Goal: Communication & Community: Answer question/provide support

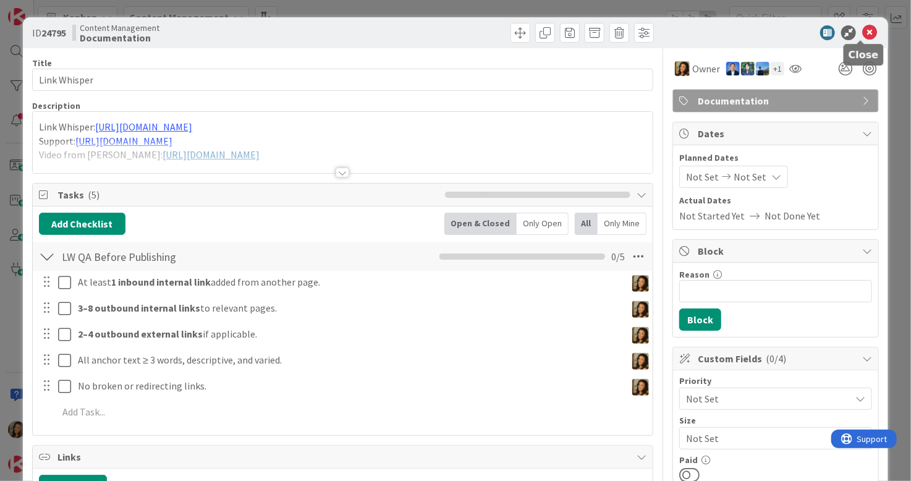
click at [863, 32] on icon at bounding box center [870, 32] width 15 height 15
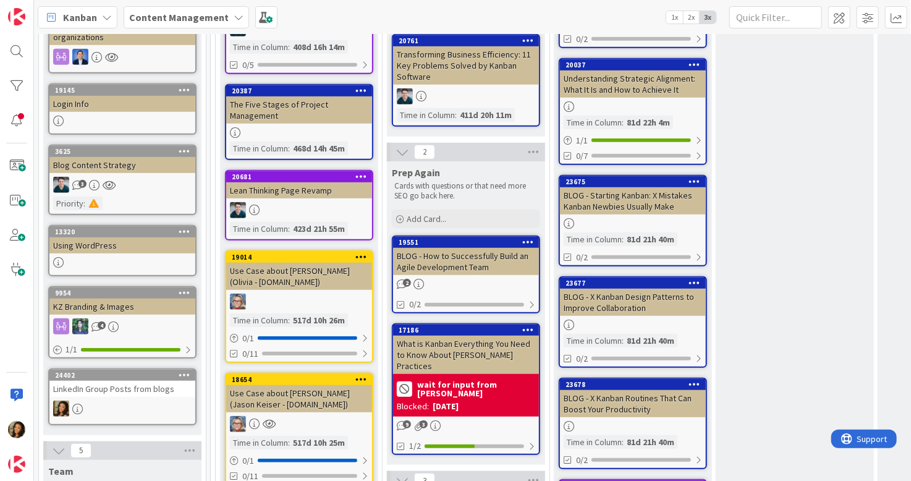
scroll to position [433, 0]
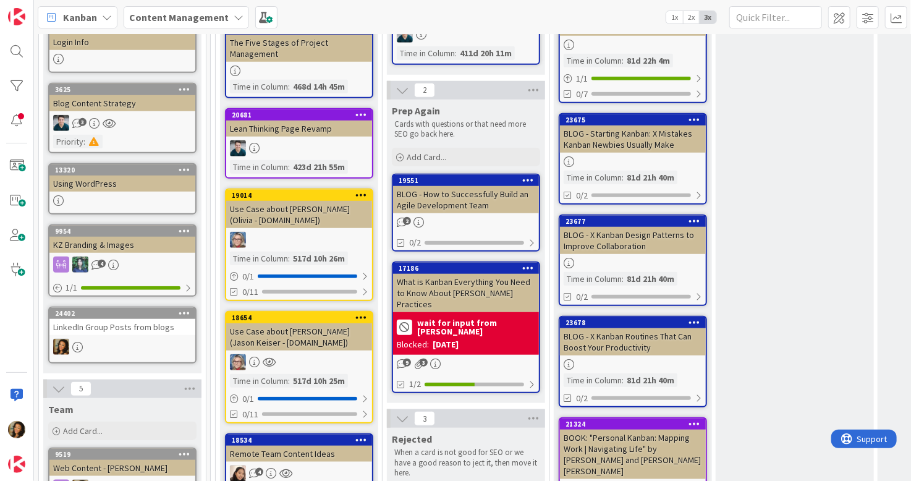
click at [148, 339] on div at bounding box center [122, 347] width 146 height 16
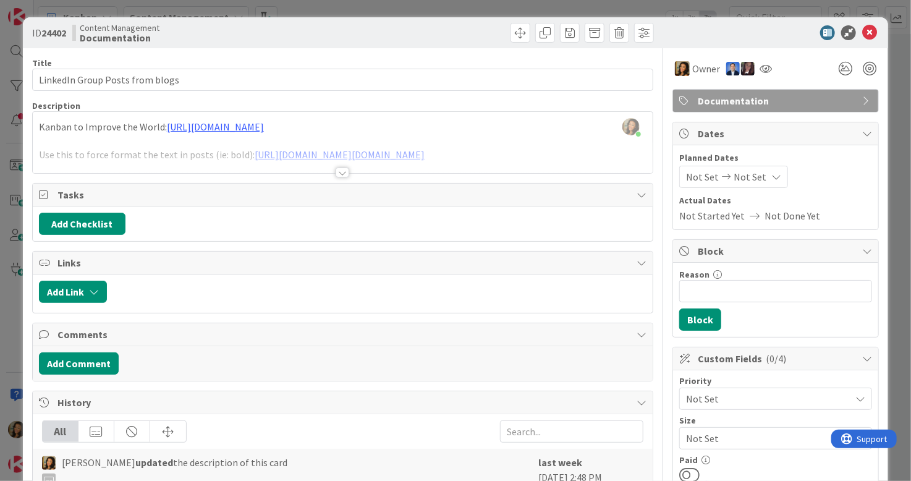
click at [392, 151] on div at bounding box center [343, 158] width 620 height 32
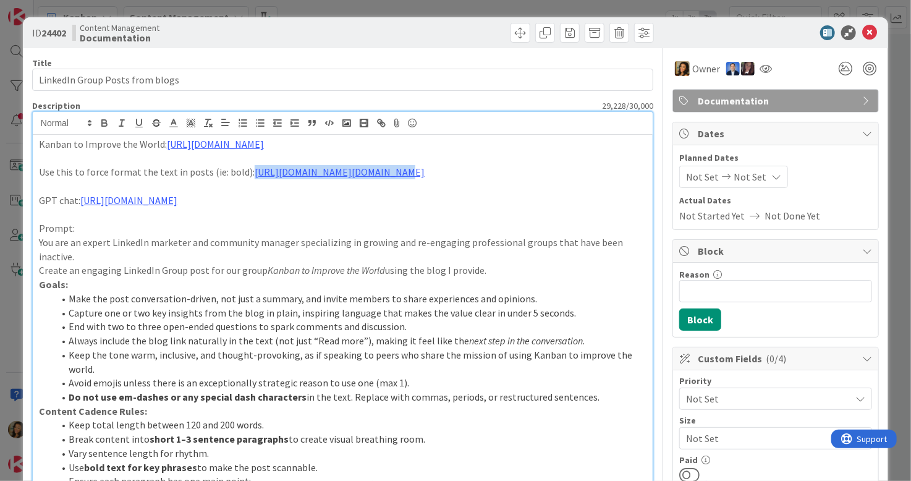
drag, startPoint x: 364, startPoint y: 169, endPoint x: 245, endPoint y: 179, distance: 119.1
click at [245, 179] on p "Use this to force format the text in posts (ie: bold): [URL][DOMAIN_NAME][DOMAI…" at bounding box center [343, 172] width 608 height 14
drag, startPoint x: 257, startPoint y: 176, endPoint x: 508, endPoint y: 171, distance: 251.1
click at [508, 171] on p "Use this to force format the text in posts (ie: bold): [URL][DOMAIN_NAME][DOMAI…" at bounding box center [343, 172] width 608 height 14
copy link "[URL][DOMAIN_NAME][DOMAIN_NAME]"
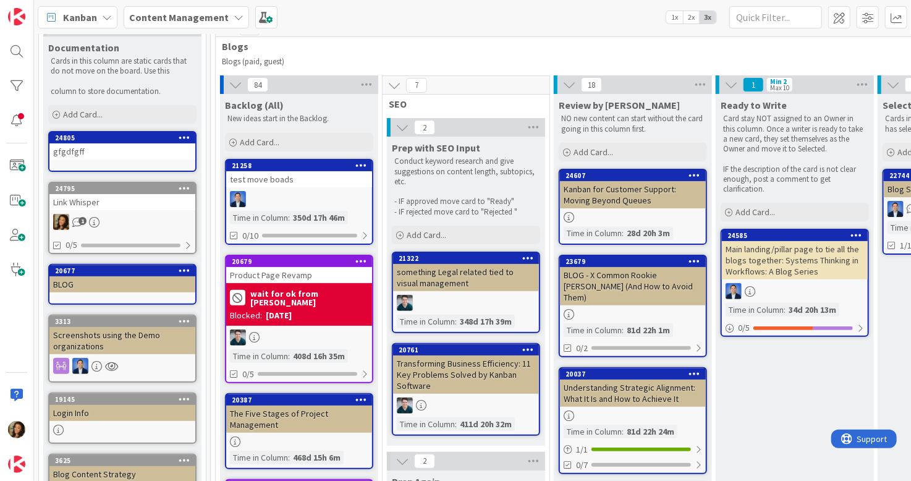
scroll to position [62, 0]
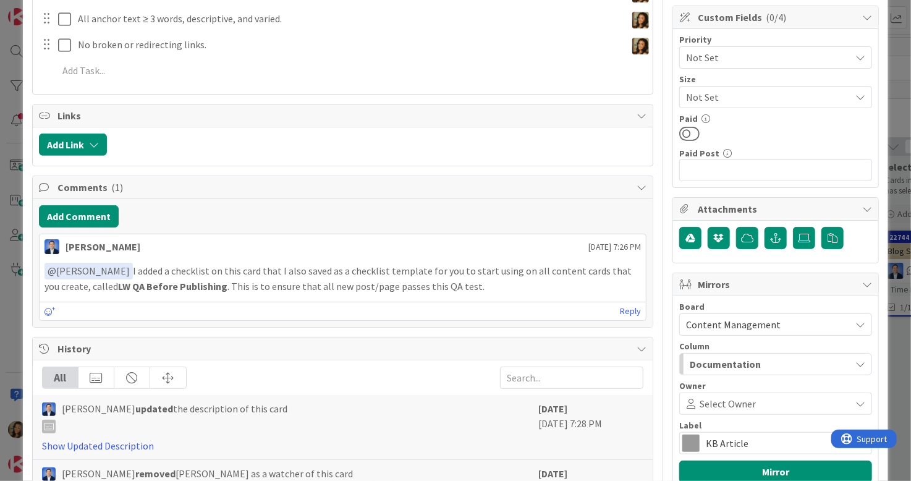
scroll to position [371, 0]
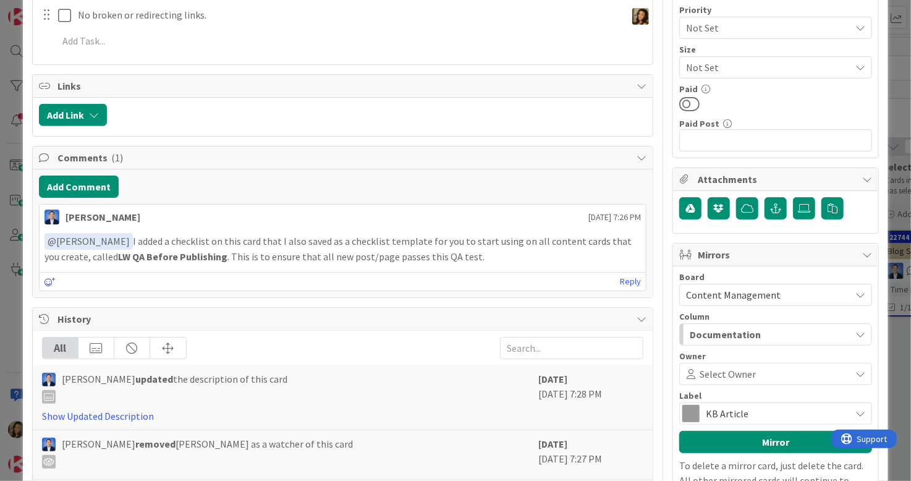
click at [47, 280] on icon at bounding box center [50, 282] width 11 height 9
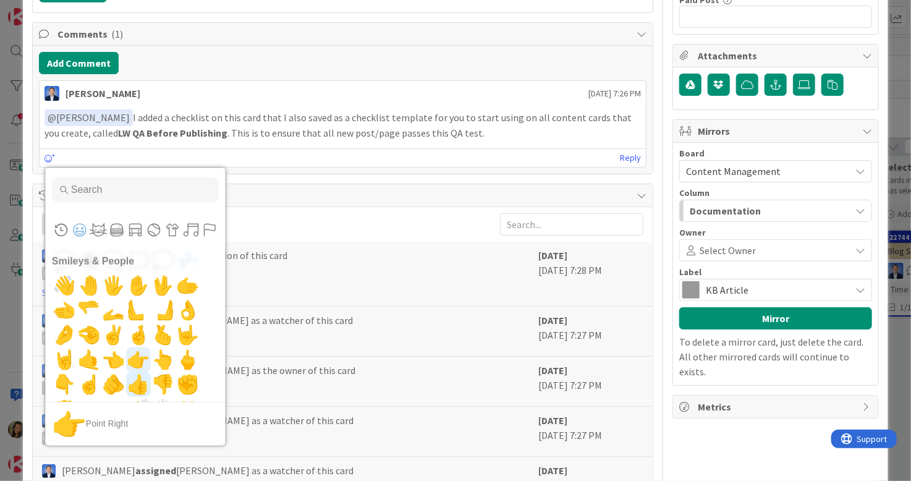
scroll to position [804, 0]
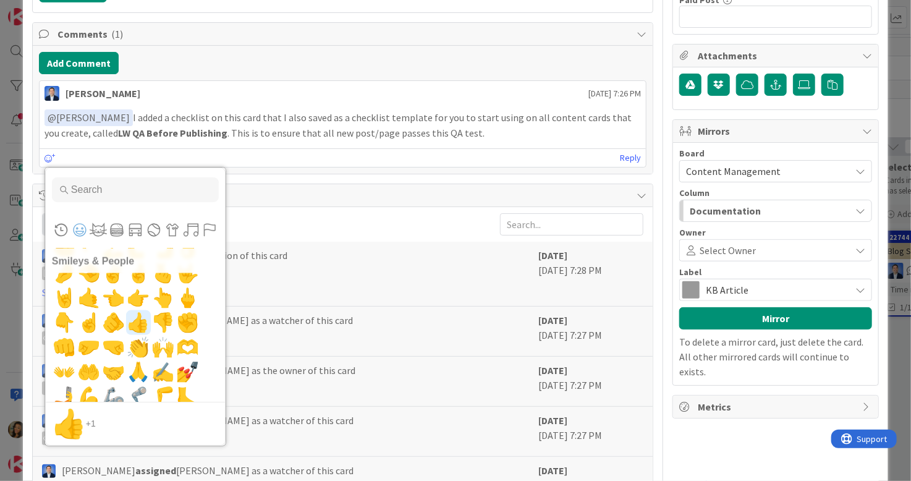
click at [135, 325] on span "👍" at bounding box center [138, 323] width 29 height 25
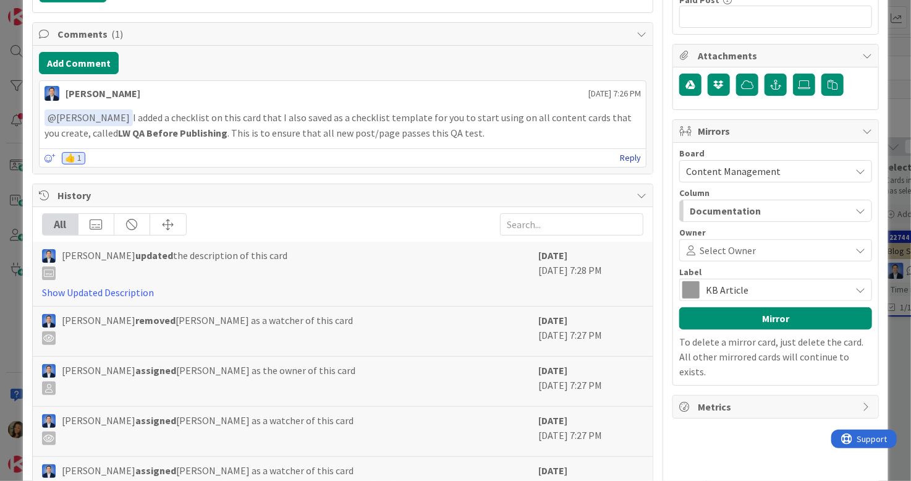
click at [621, 152] on link "Reply" at bounding box center [630, 157] width 21 height 15
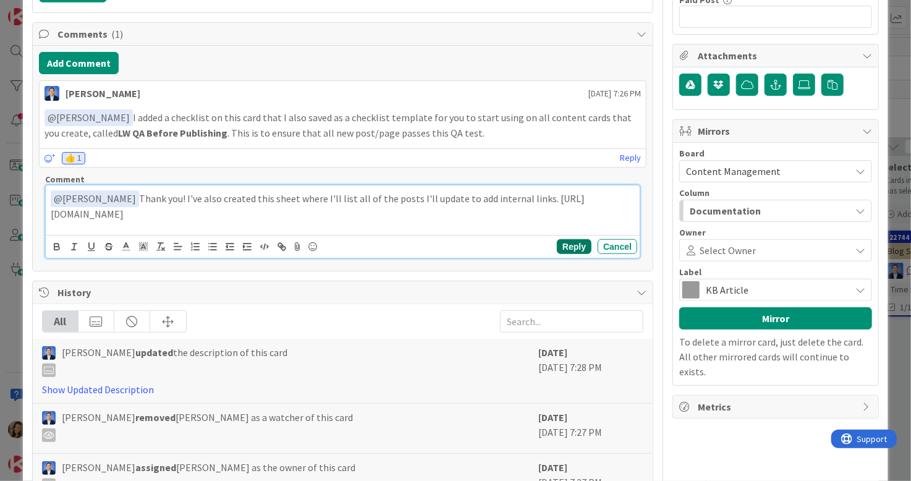
click at [568, 242] on button "Reply" at bounding box center [574, 246] width 35 height 15
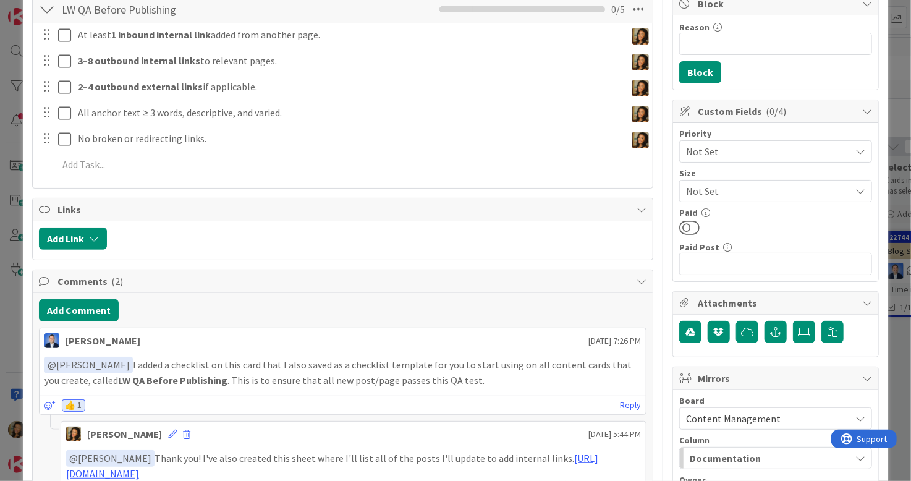
scroll to position [0, 0]
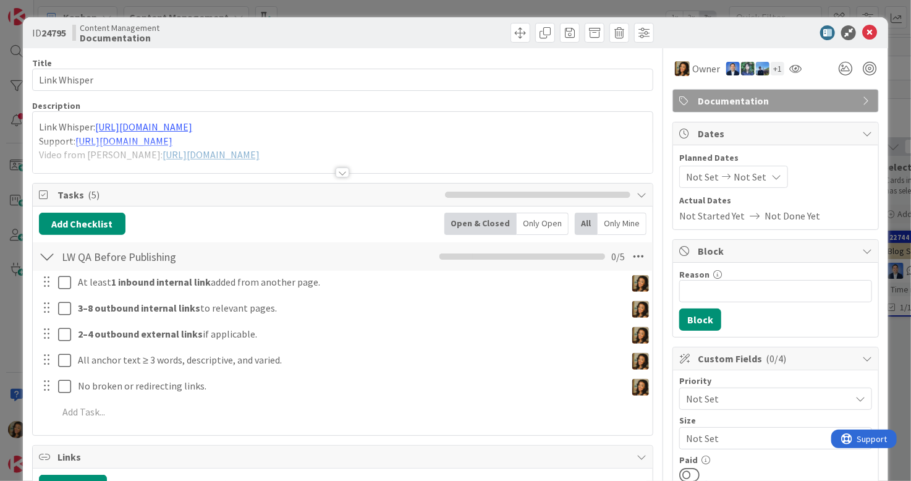
click at [461, 152] on div at bounding box center [343, 158] width 620 height 32
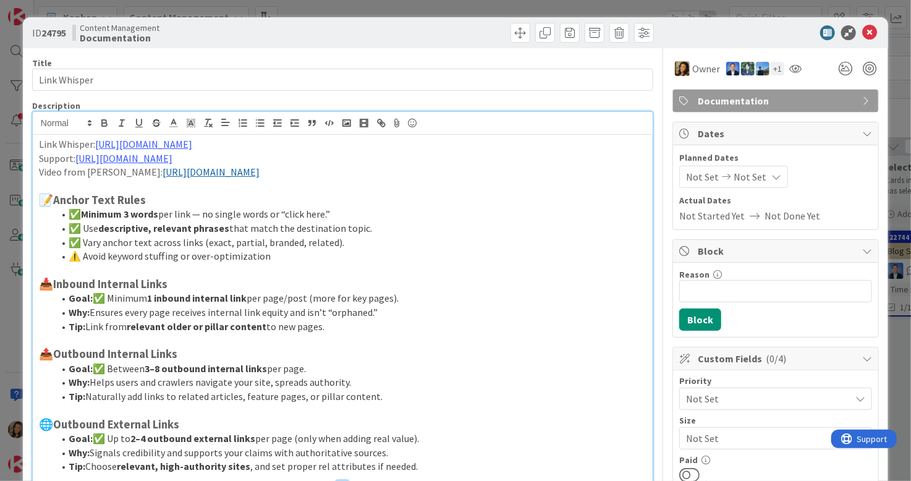
click at [425, 174] on p "Video from Gabriel: https://www.loom.com/share/b36e2bb9d8cd49bf9c9fecd7385f91ab" at bounding box center [343, 172] width 608 height 14
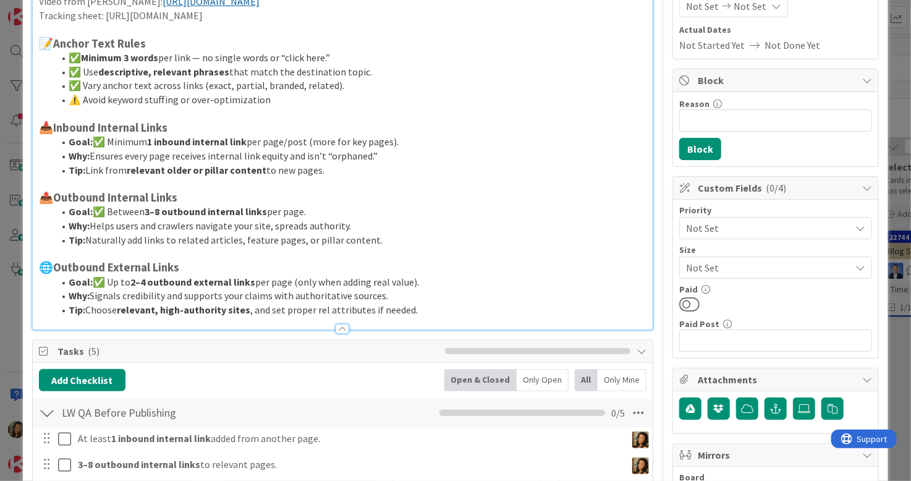
scroll to position [185, 0]
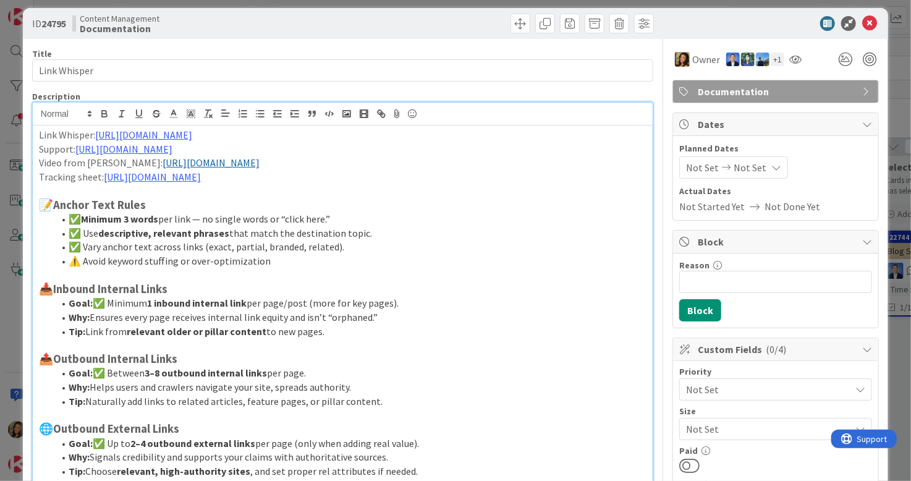
scroll to position [0, 0]
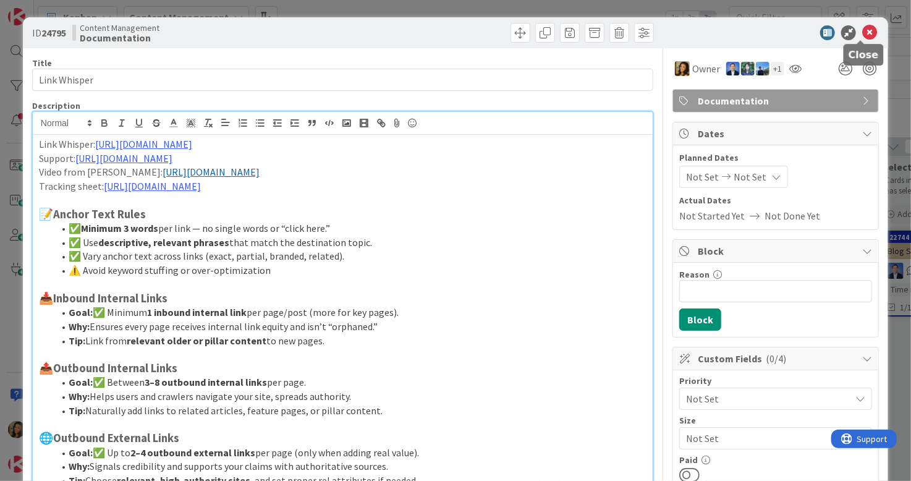
click at [863, 36] on icon at bounding box center [870, 32] width 15 height 15
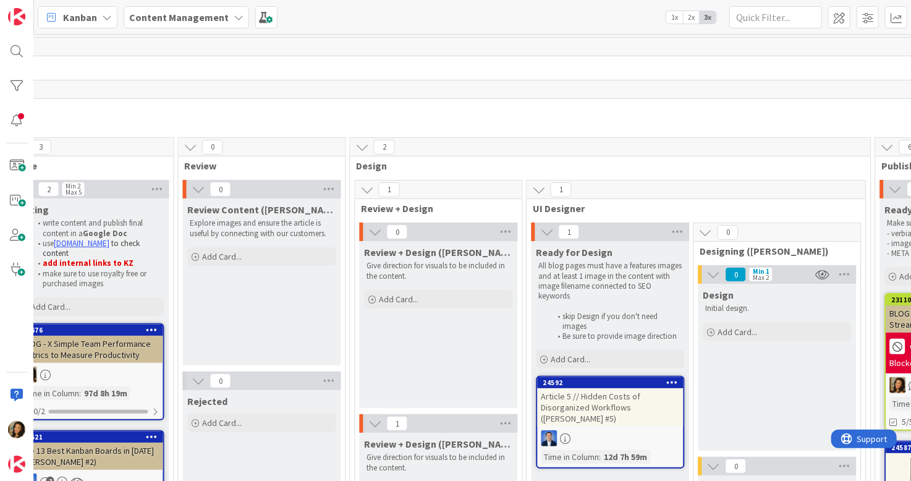
scroll to position [0, 1211]
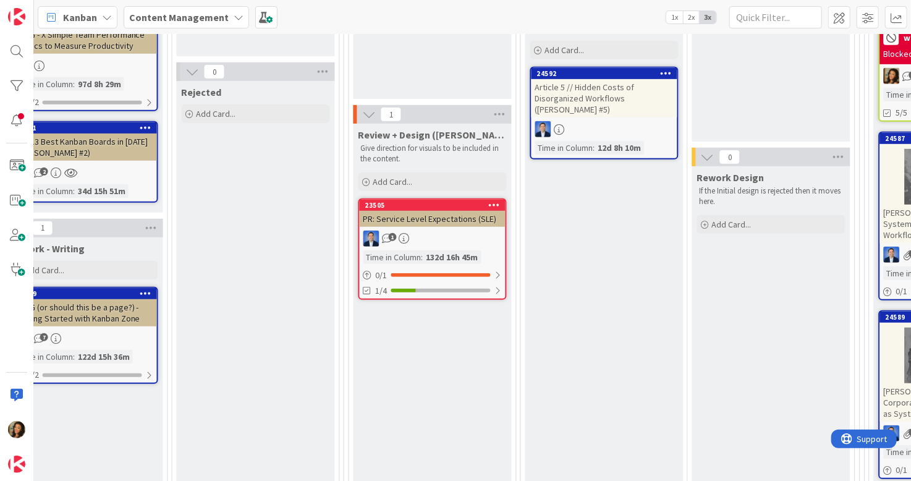
scroll to position [124, 1040]
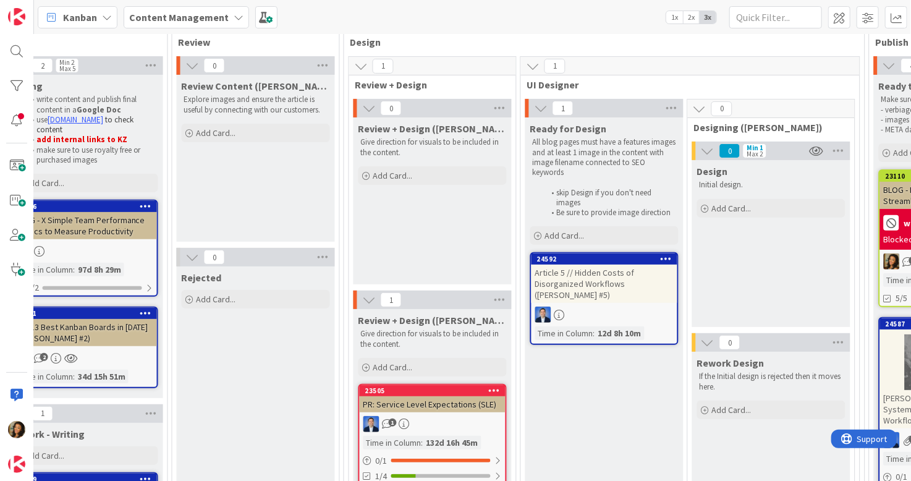
click at [613, 291] on div "Article 5 // Hidden Costs of Disorganized Workflows ([PERSON_NAME] #5)" at bounding box center [605, 284] width 146 height 38
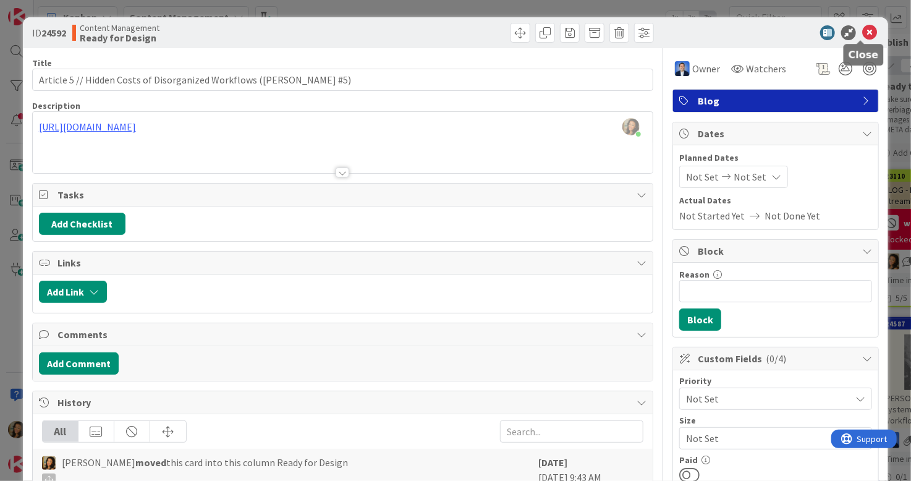
drag, startPoint x: 858, startPoint y: 32, endPoint x: 905, endPoint y: 101, distance: 83.2
click at [863, 32] on icon at bounding box center [870, 32] width 15 height 15
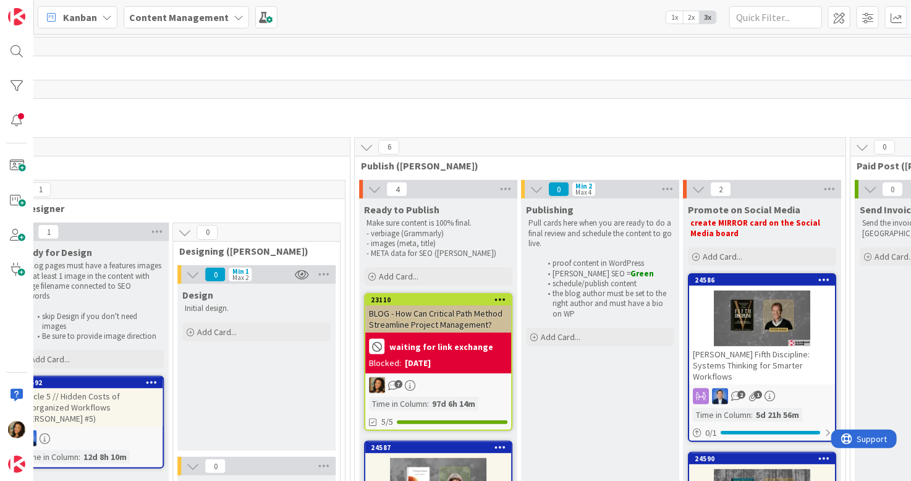
scroll to position [0, 1555]
